Goal: Task Accomplishment & Management: Manage account settings

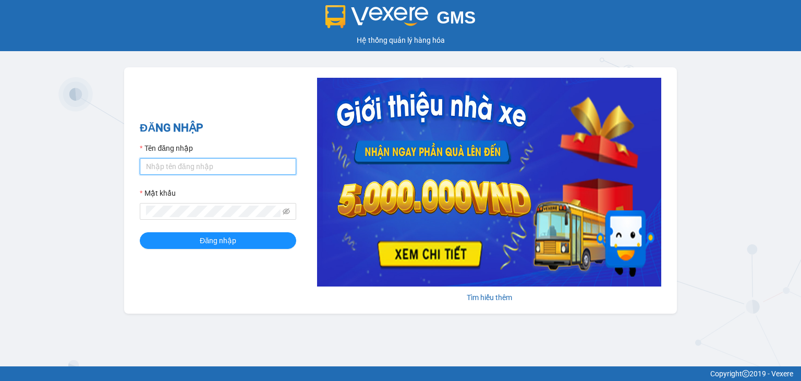
paste input "cothithuhuong.vtp"
click at [175, 163] on input "cothithuhuong.vtp" at bounding box center [218, 166] width 156 height 17
type input "cothithuhuong.vtp"
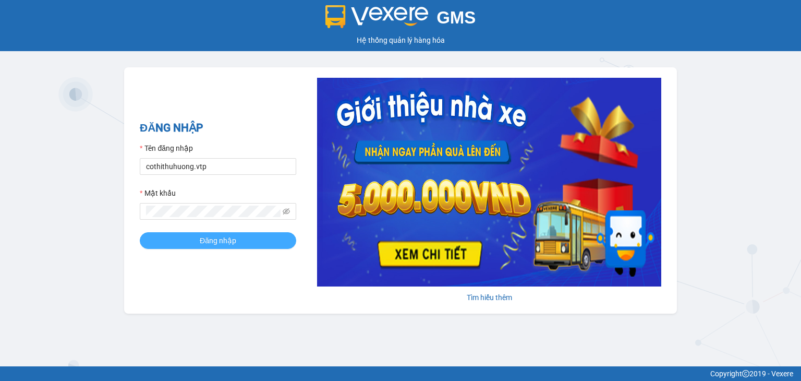
click at [173, 240] on button "Đăng nhập" at bounding box center [218, 240] width 156 height 17
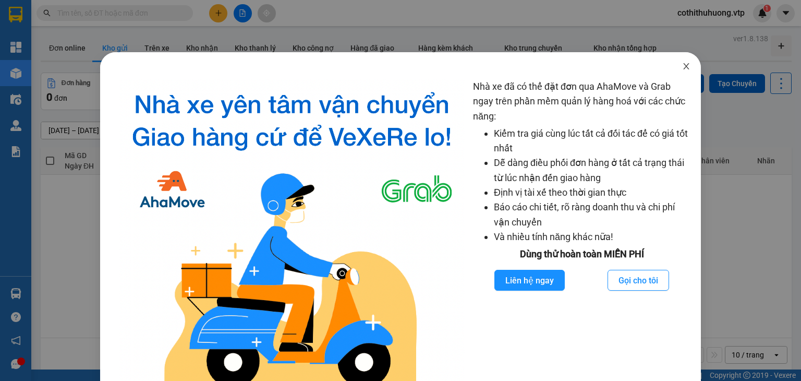
click at [673, 59] on span "Close" at bounding box center [686, 66] width 29 height 29
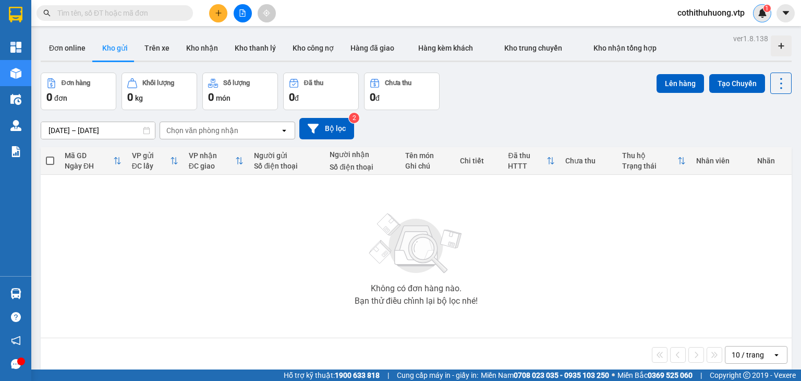
click at [768, 13] on div "1" at bounding box center [762, 13] width 18 height 18
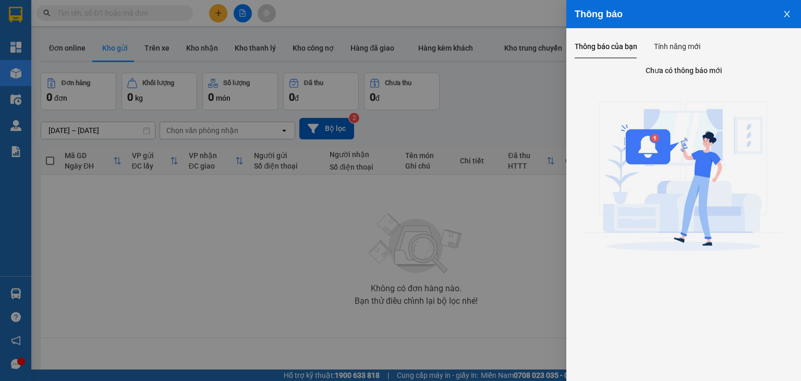
click at [785, 15] on icon "close" at bounding box center [787, 14] width 8 height 8
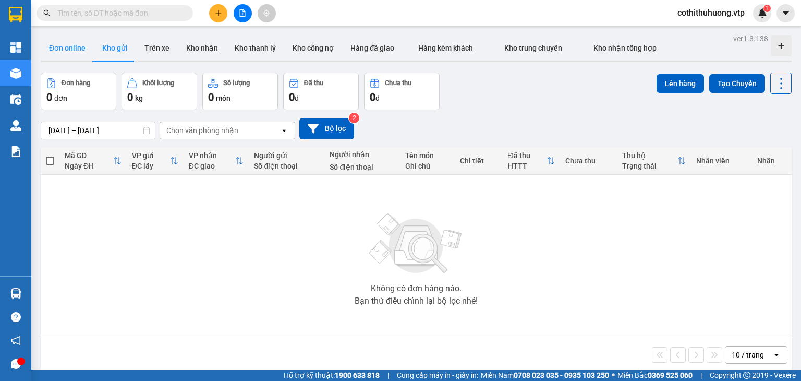
click at [63, 46] on button "Đơn online" at bounding box center [67, 47] width 53 height 25
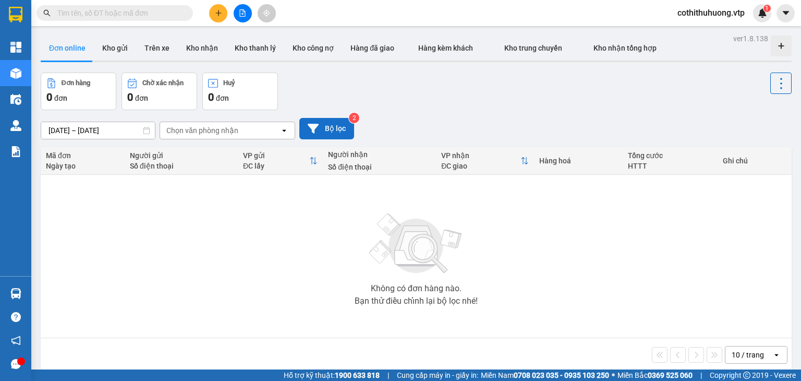
click at [302, 123] on button "Bộ lọc" at bounding box center [326, 128] width 55 height 21
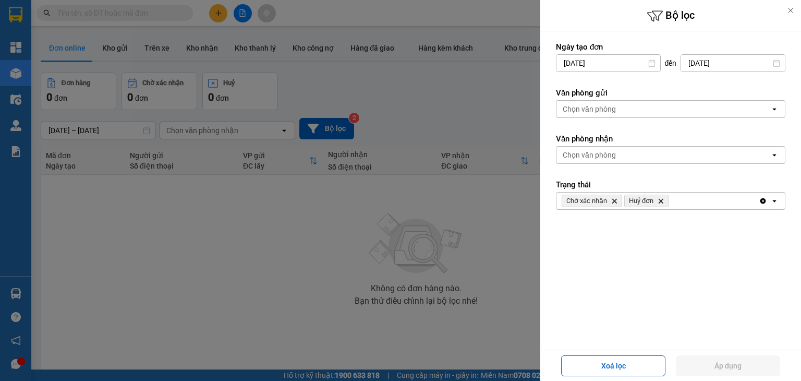
click at [791, 13] on icon at bounding box center [790, 10] width 7 height 7
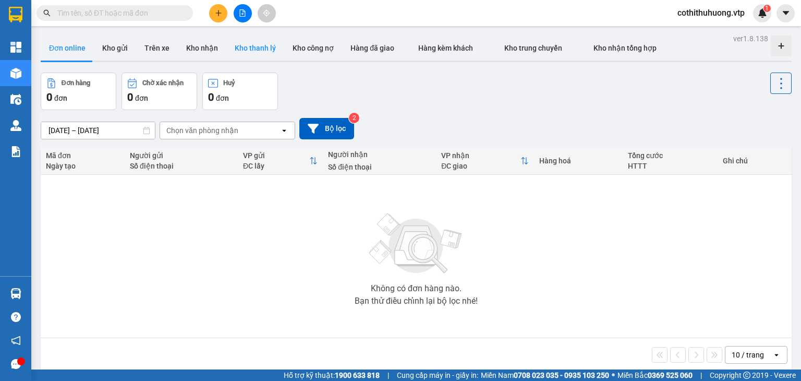
click at [248, 50] on button "Kho thanh lý" at bounding box center [255, 47] width 58 height 25
type input "[DATE] – [DATE]"
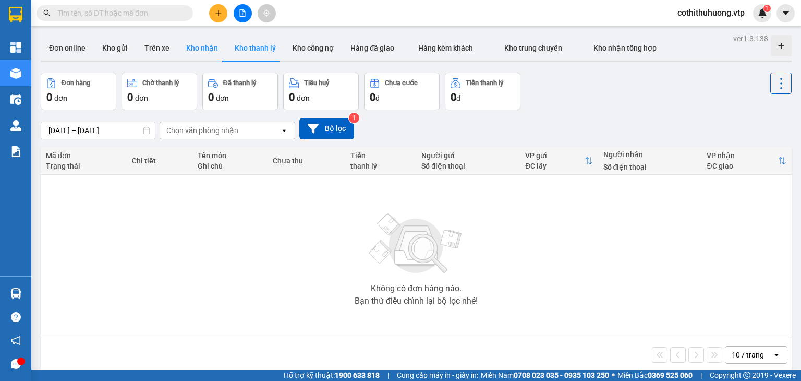
click at [210, 51] on button "Kho nhận" at bounding box center [202, 47] width 48 height 25
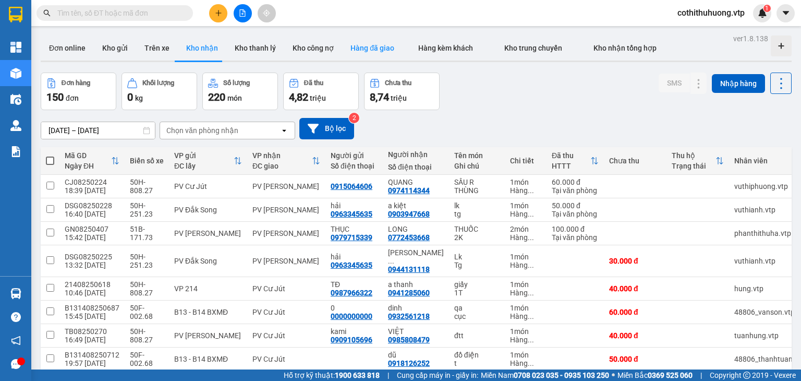
click at [367, 47] on button "Hàng đã giao" at bounding box center [372, 47] width 60 height 25
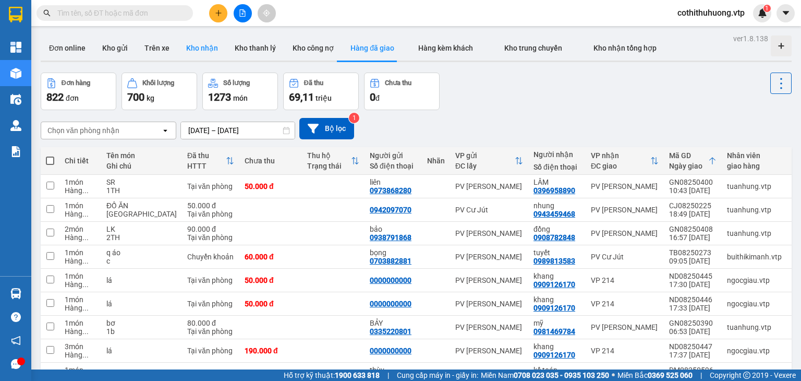
click at [198, 49] on button "Kho nhận" at bounding box center [202, 47] width 48 height 25
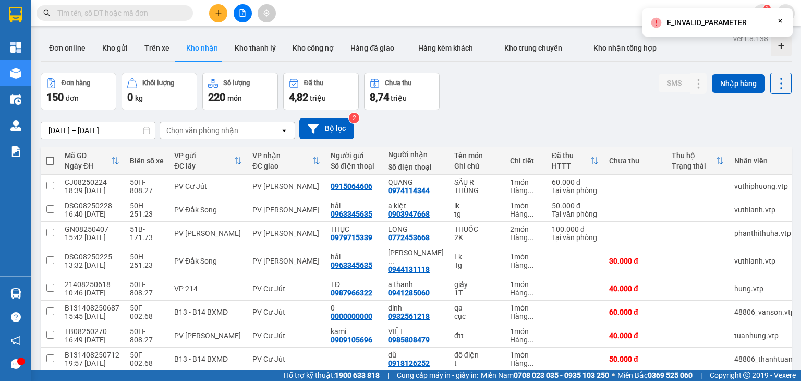
click at [461, 162] on div "Ghi chú" at bounding box center [476, 166] width 45 height 8
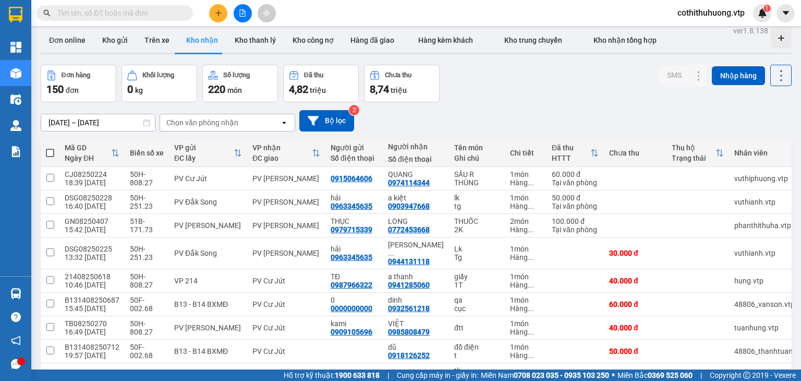
scroll to position [7, 0]
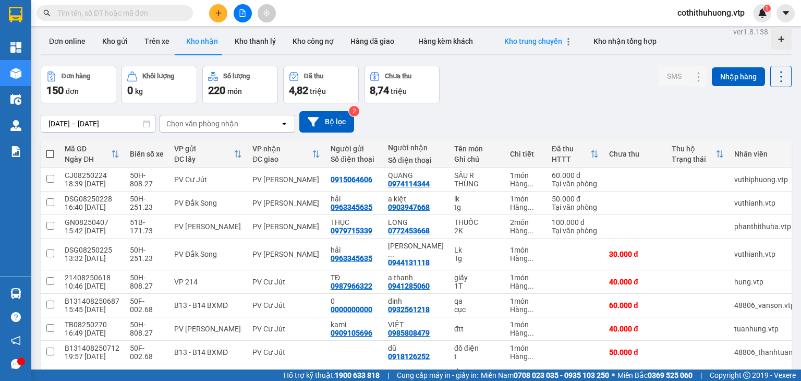
click at [533, 38] on span "Kho trung chuyển" at bounding box center [533, 41] width 58 height 8
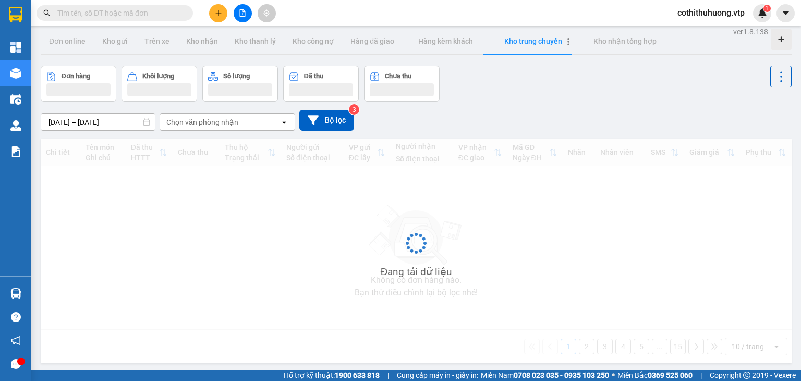
type input "[DATE] – [DATE]"
